Goal: Find specific page/section: Find specific page/section

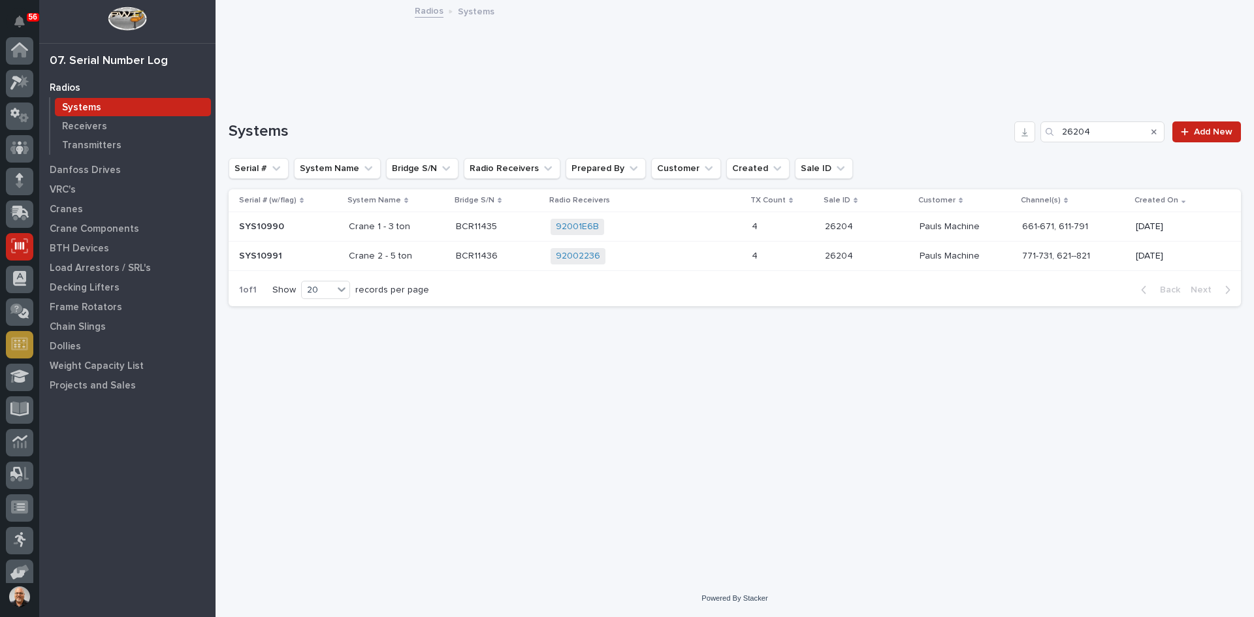
scroll to position [107, 0]
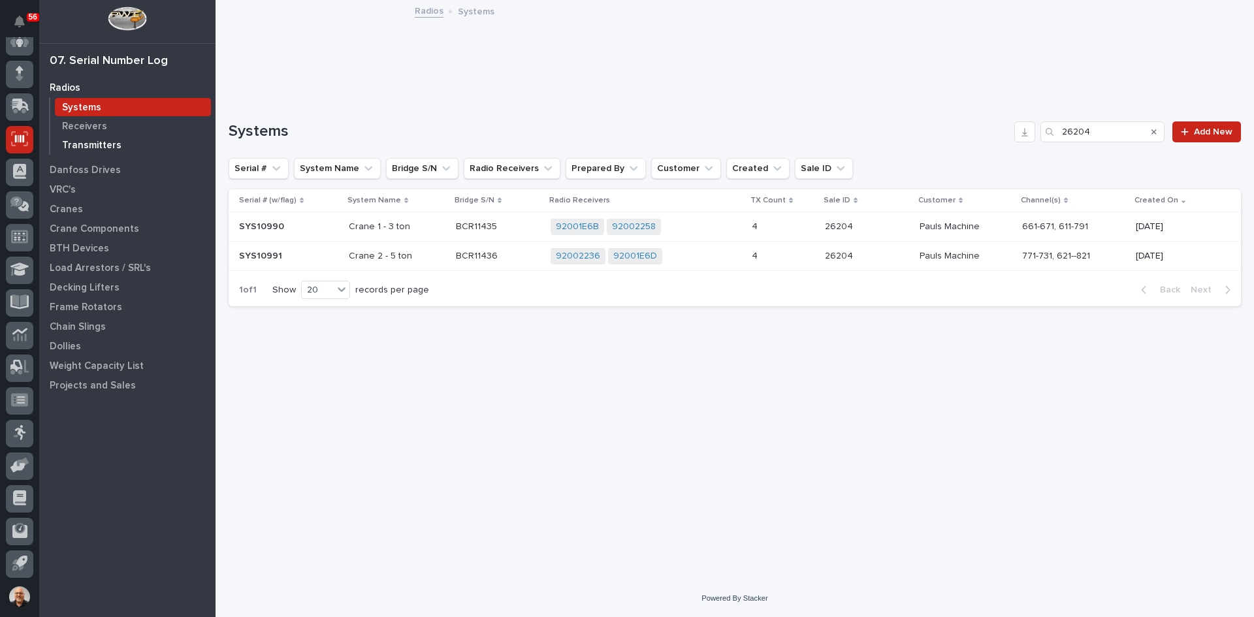
click at [93, 146] on p "Transmitters" at bounding box center [91, 146] width 59 height 12
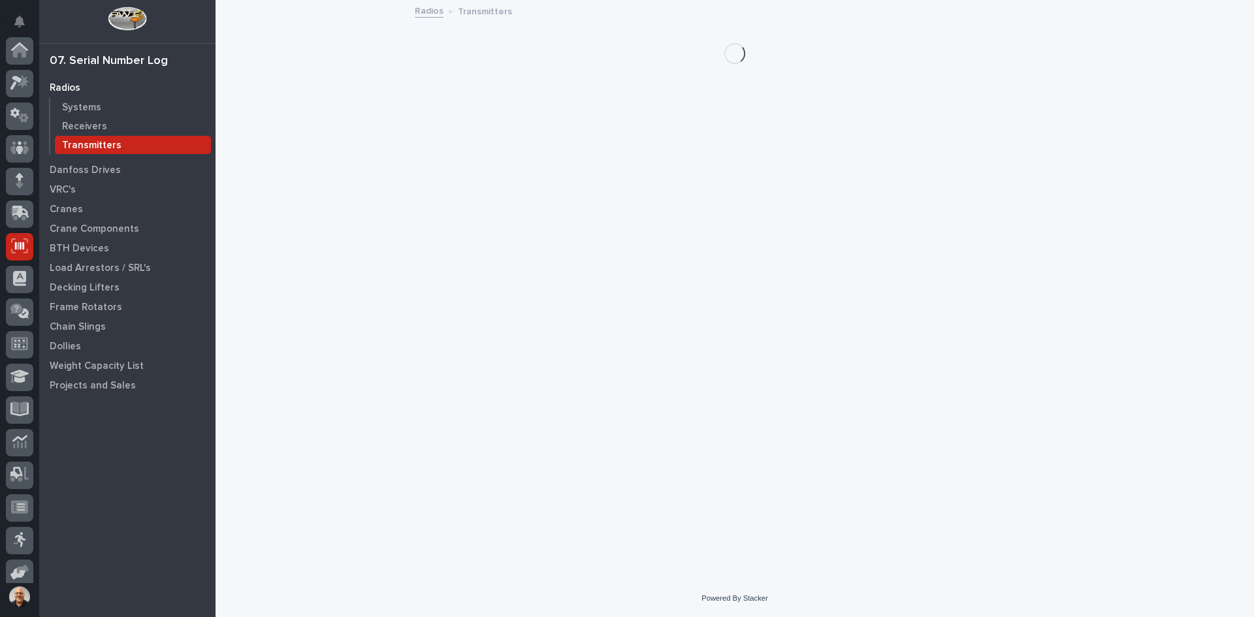
scroll to position [107, 0]
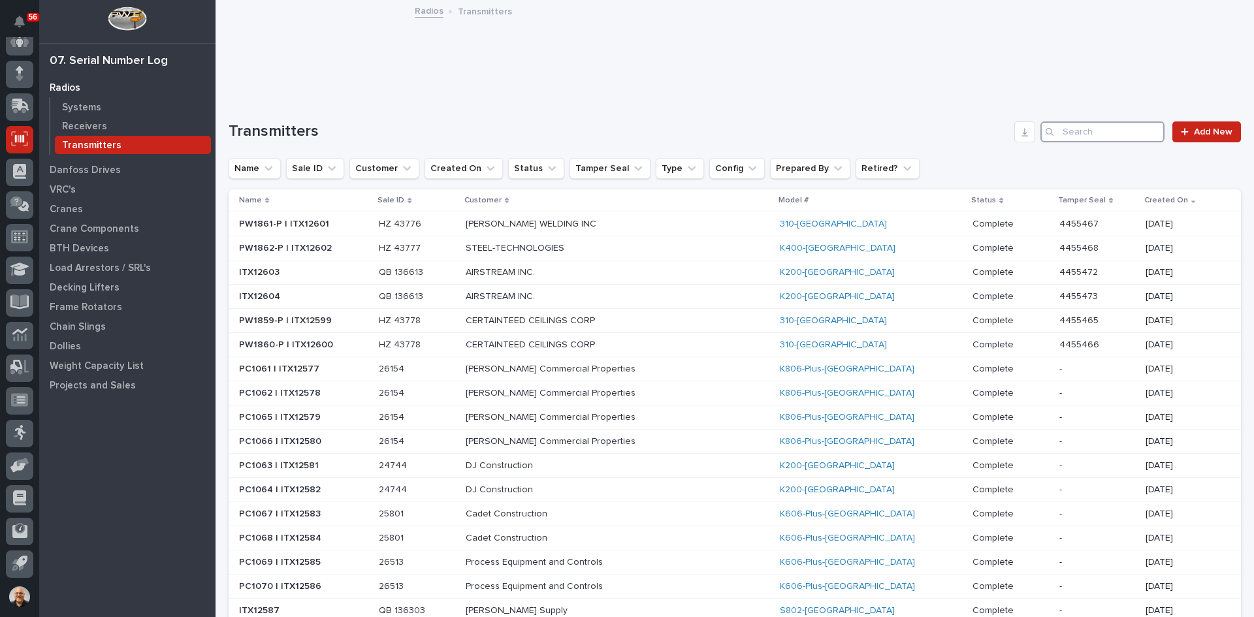
click at [1063, 131] on input "Search" at bounding box center [1102, 131] width 124 height 21
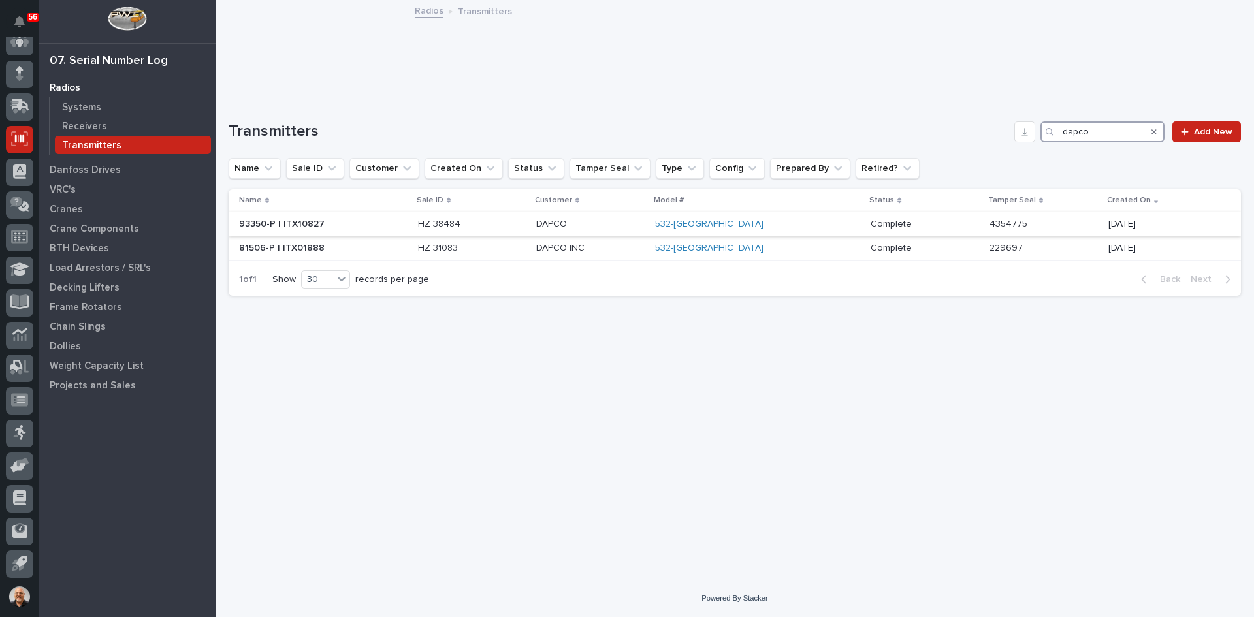
type input "dapco"
click at [351, 222] on p at bounding box center [323, 224] width 169 height 11
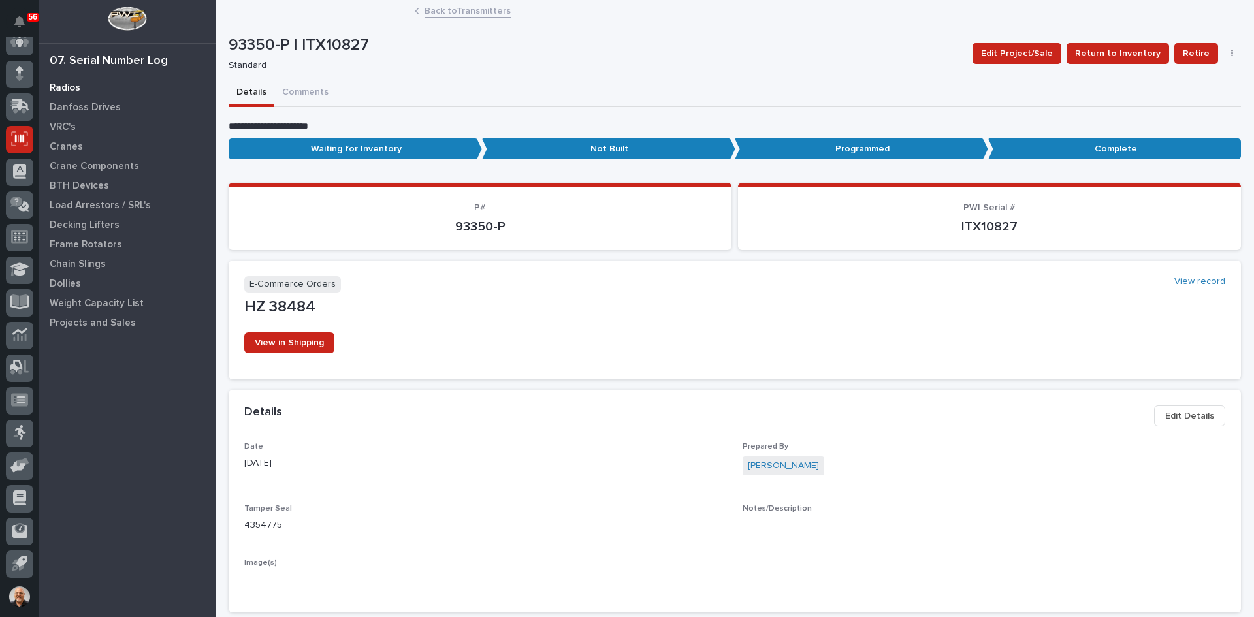
click at [59, 89] on p "Radios" at bounding box center [65, 88] width 31 height 12
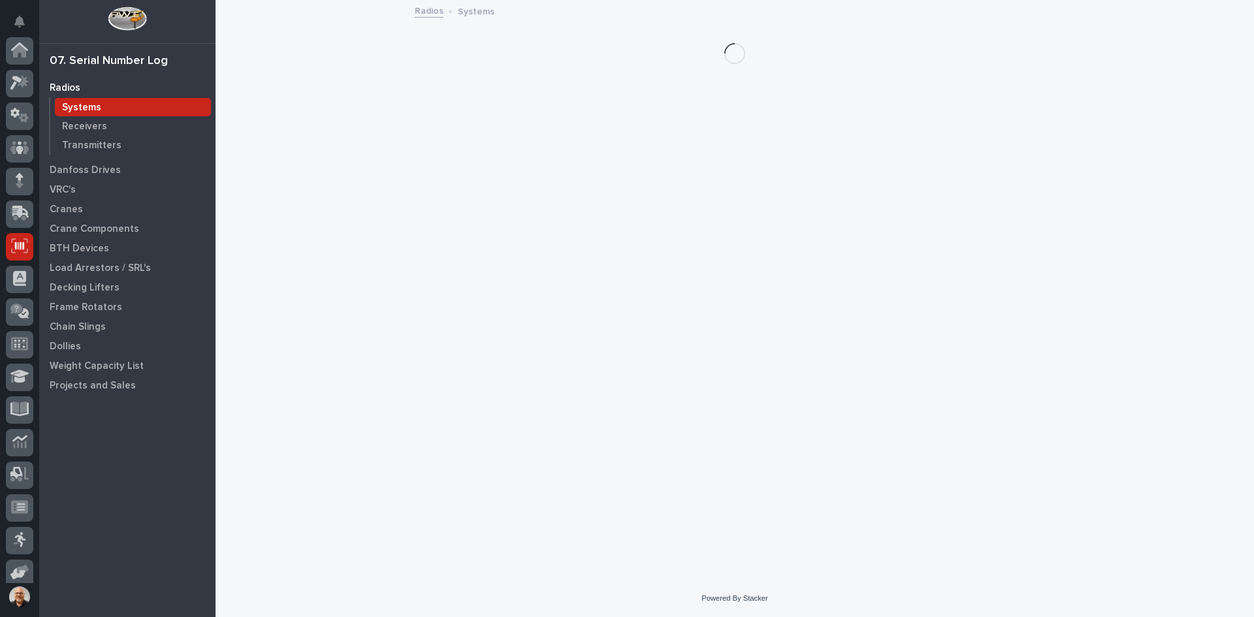
scroll to position [107, 0]
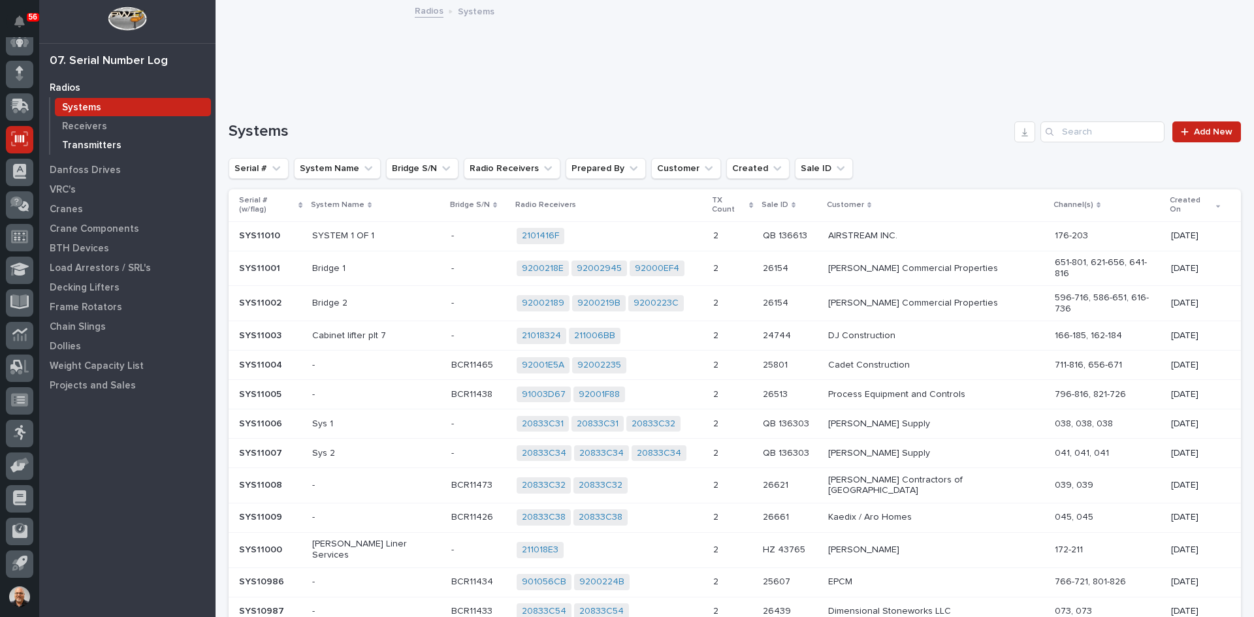
click at [89, 142] on p "Transmitters" at bounding box center [91, 146] width 59 height 12
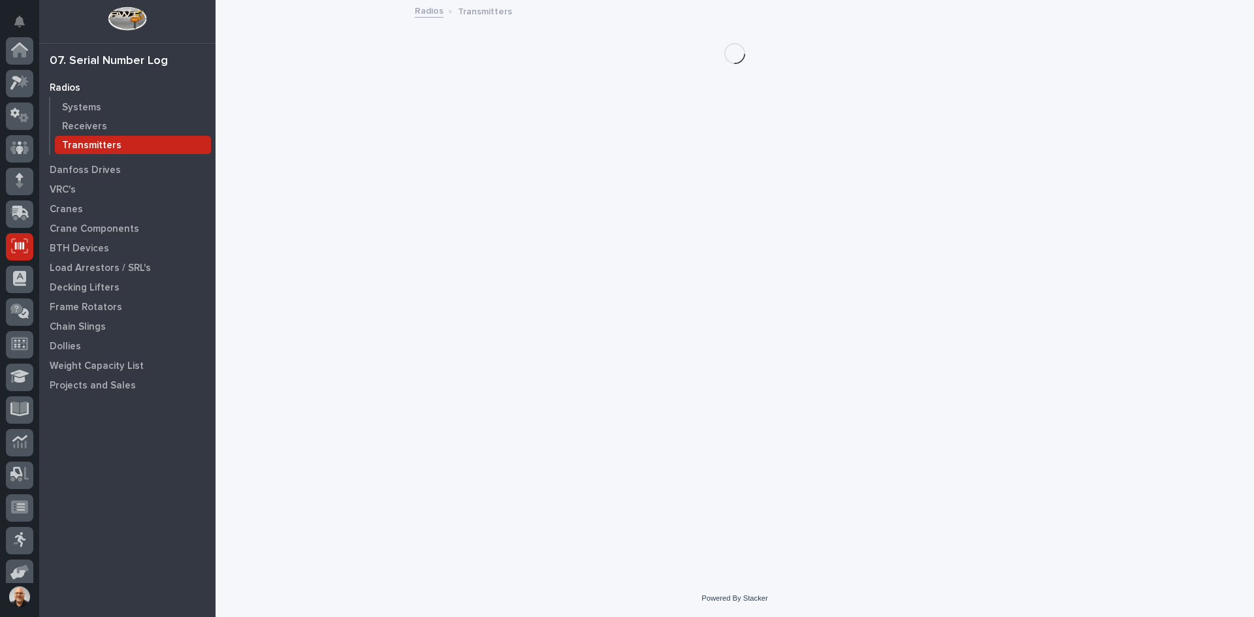
scroll to position [107, 0]
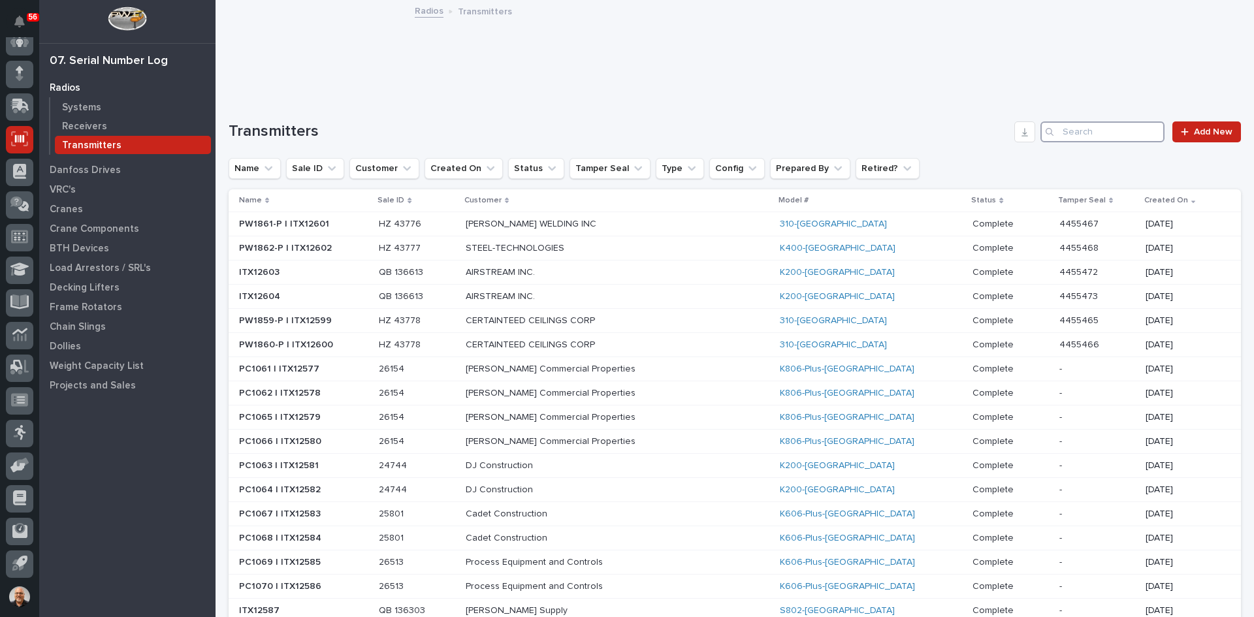
click at [1066, 127] on input "Search" at bounding box center [1102, 131] width 124 height 21
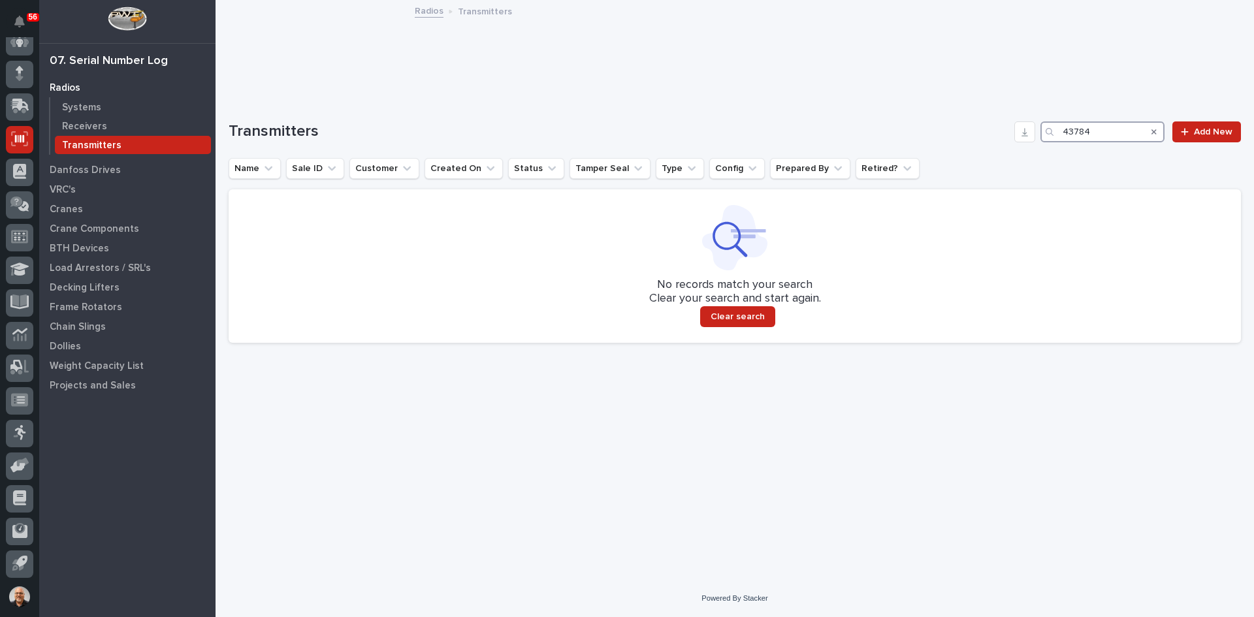
type input "43784"
click at [15, 108] on icon at bounding box center [19, 106] width 19 height 15
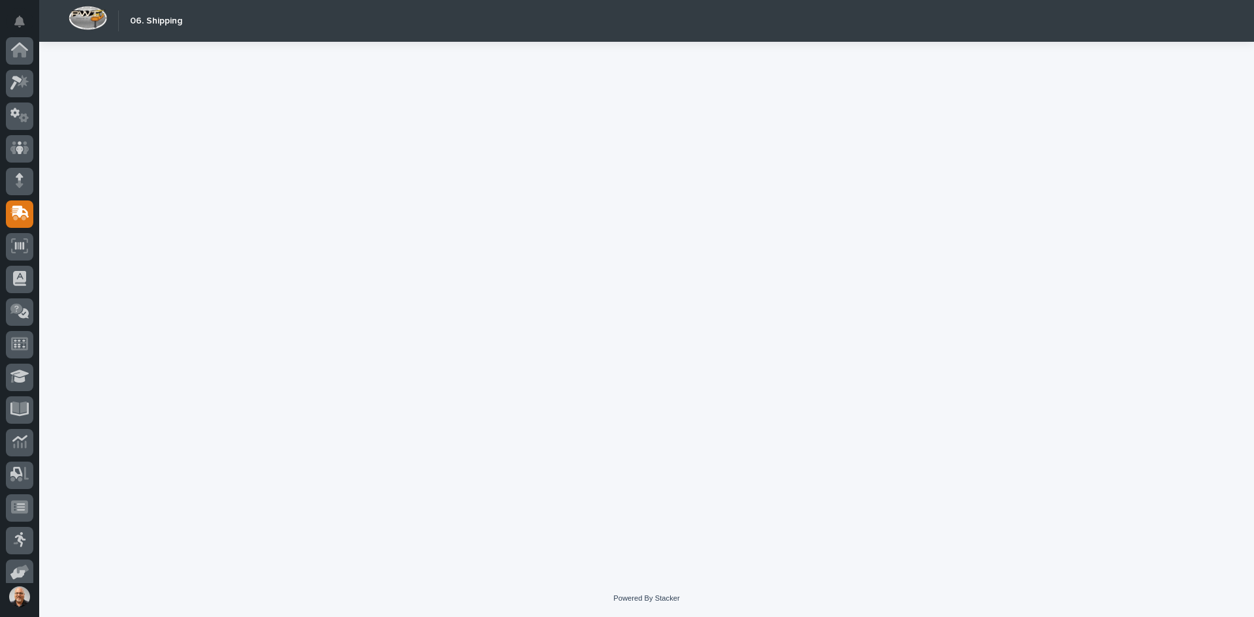
scroll to position [107, 0]
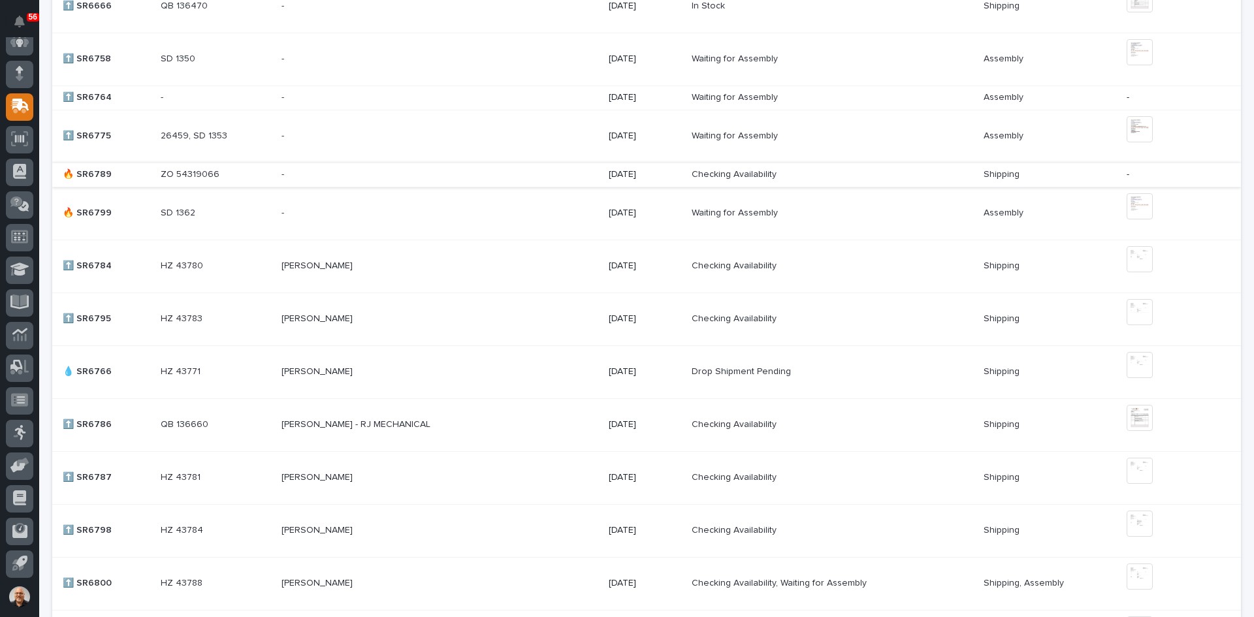
scroll to position [523, 0]
click at [408, 527] on p at bounding box center [395, 529] width 229 height 11
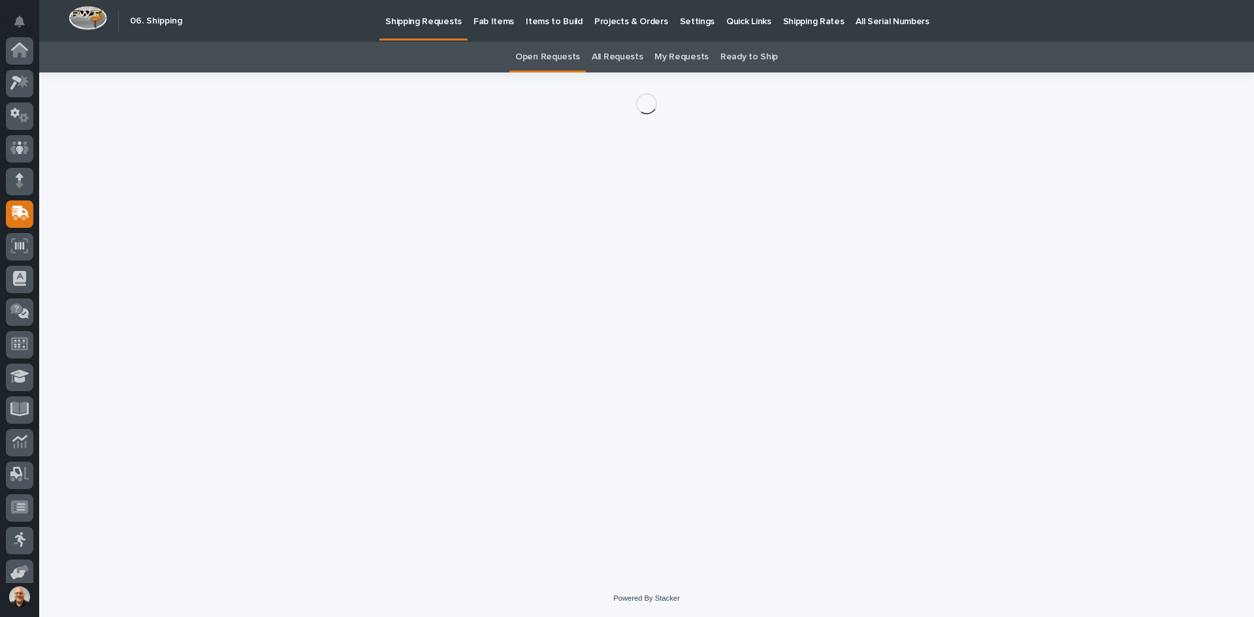
scroll to position [107, 0]
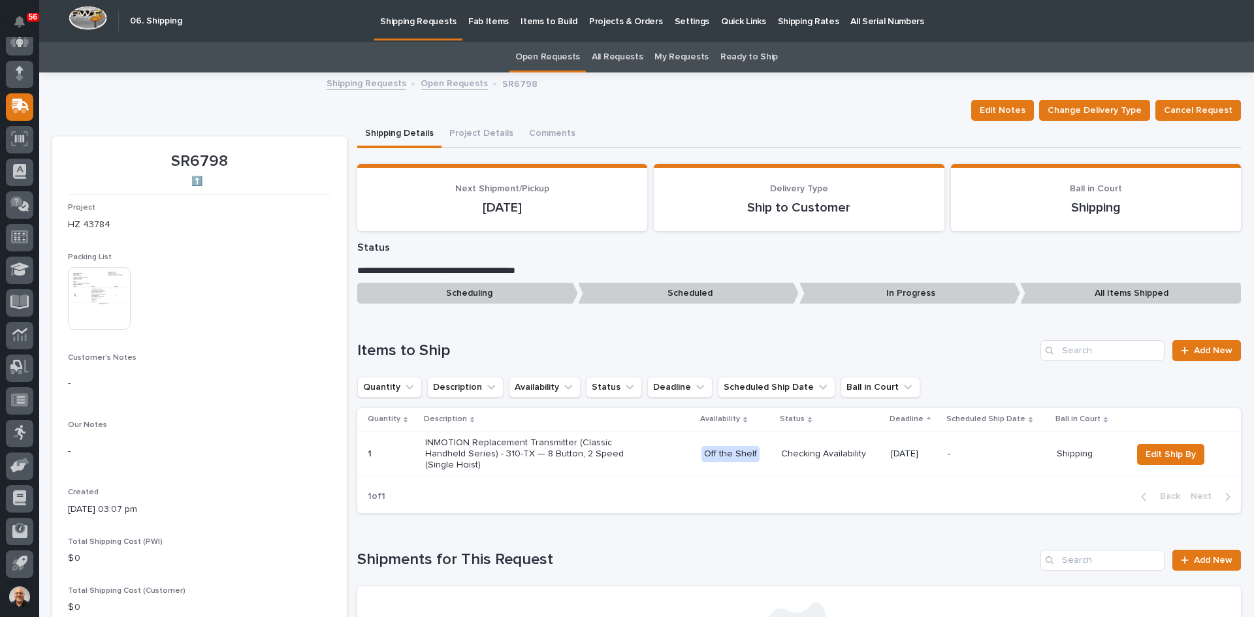
click at [95, 292] on img at bounding box center [99, 298] width 63 height 63
